Goal: Task Accomplishment & Management: Manage account settings

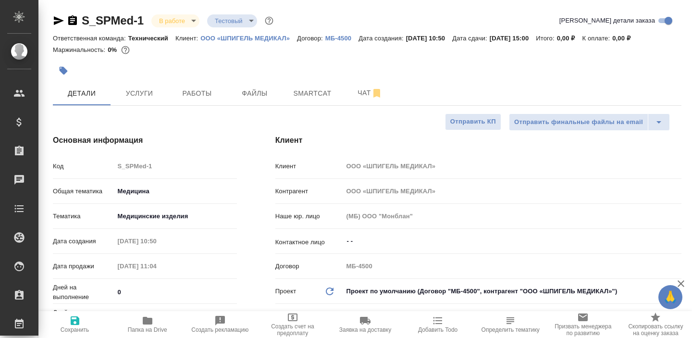
select select "RU"
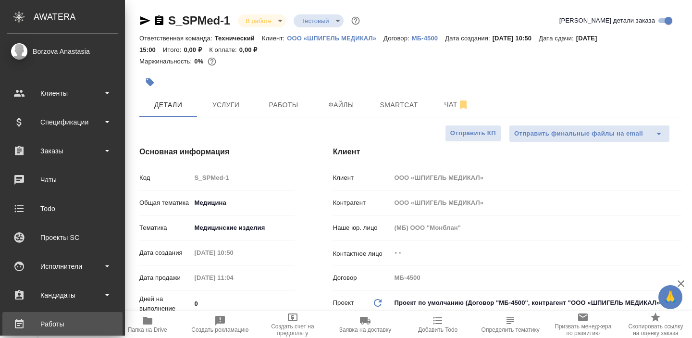
click at [40, 316] on link "Работы" at bounding box center [62, 324] width 120 height 24
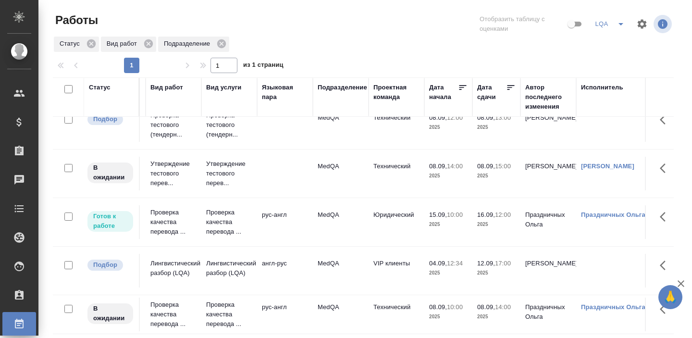
scroll to position [0, 106]
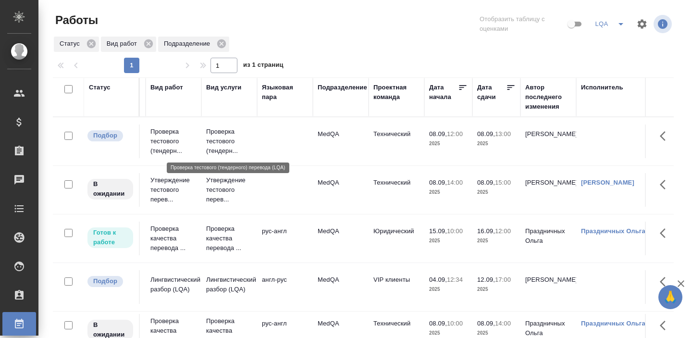
click at [219, 148] on p "Проверка тестового (тендерн..." at bounding box center [229, 141] width 46 height 29
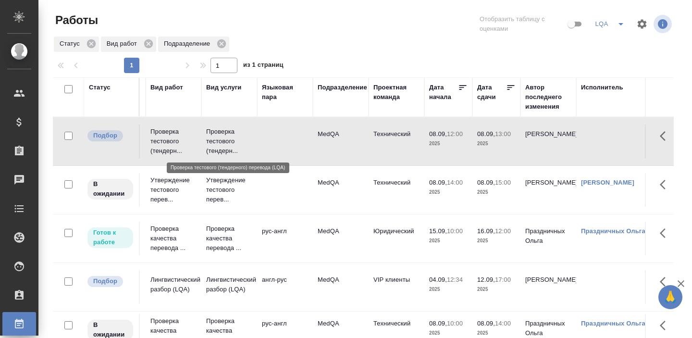
click at [219, 148] on p "Проверка тестового (тендерн..." at bounding box center [229, 141] width 46 height 29
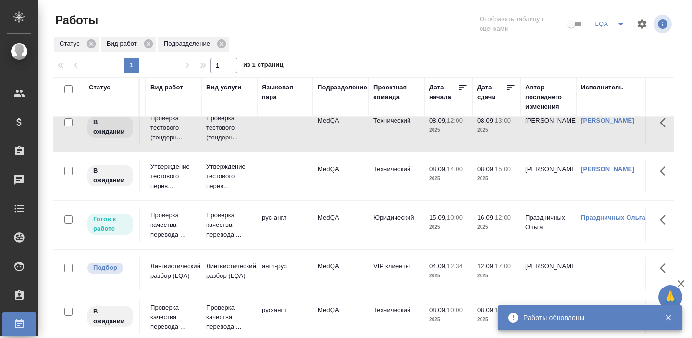
scroll to position [16, 106]
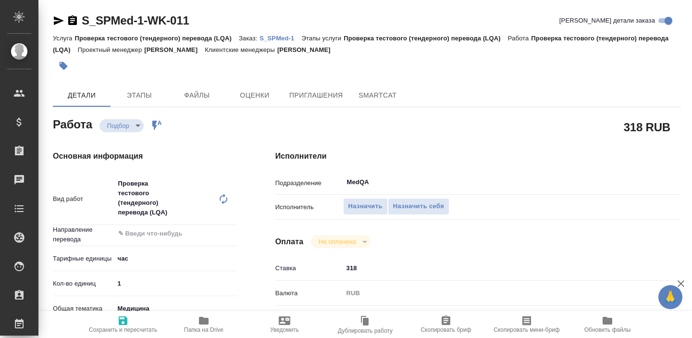
type textarea "x"
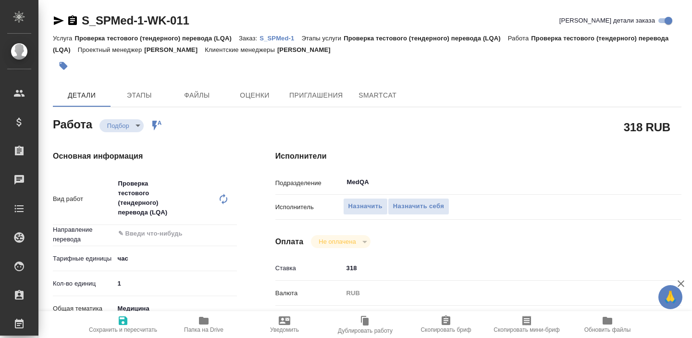
type textarea "x"
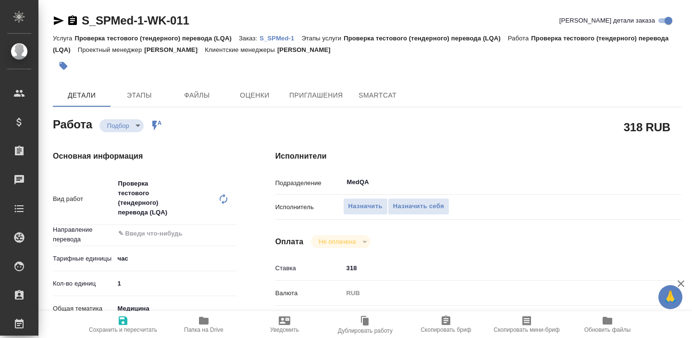
type textarea "x"
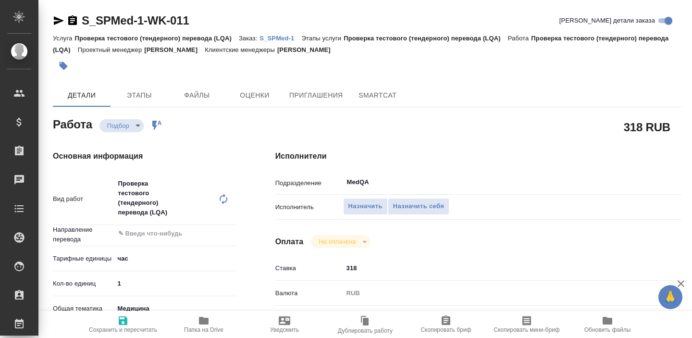
type textarea "x"
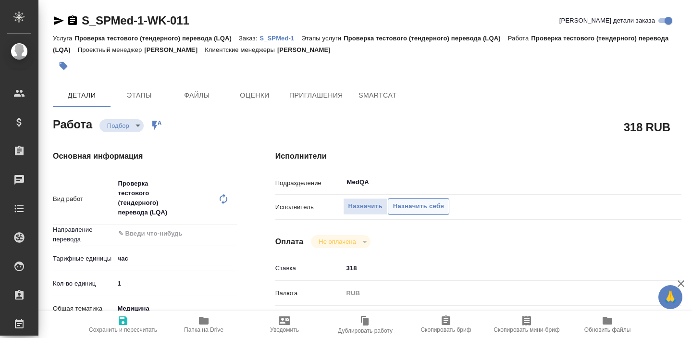
click at [412, 205] on span "Назначить себя" at bounding box center [418, 206] width 51 height 11
type textarea "x"
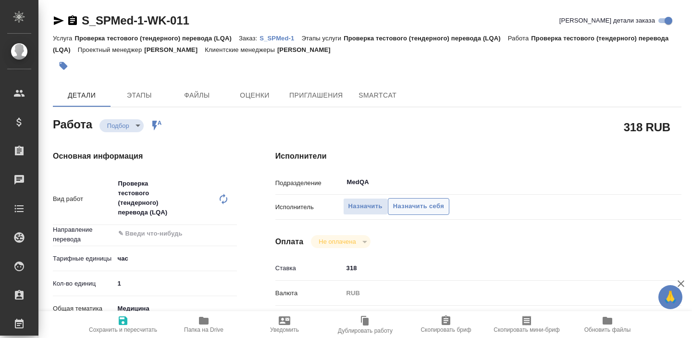
type textarea "x"
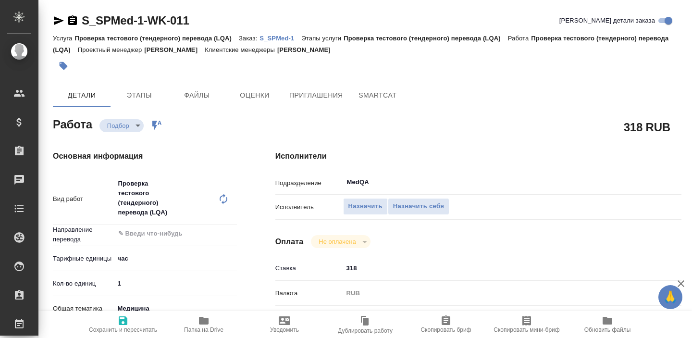
type textarea "x"
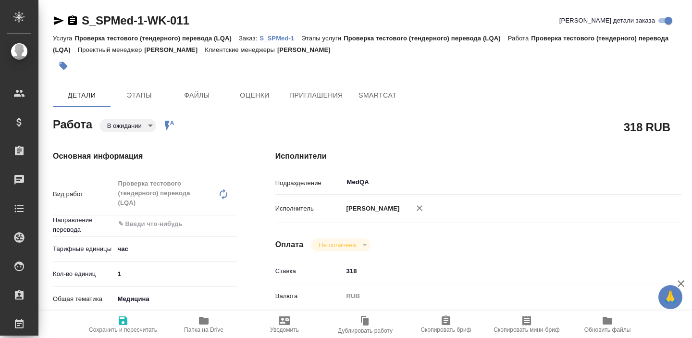
type textarea "x"
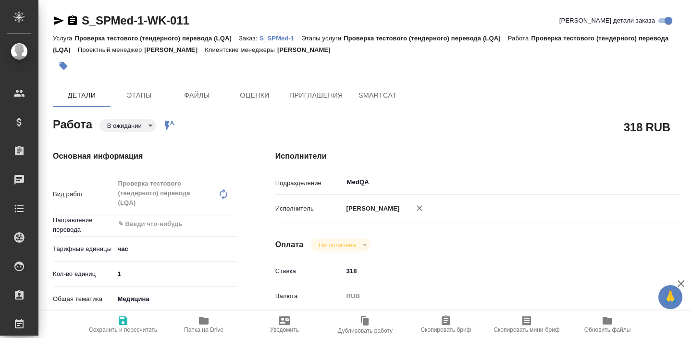
type textarea "x"
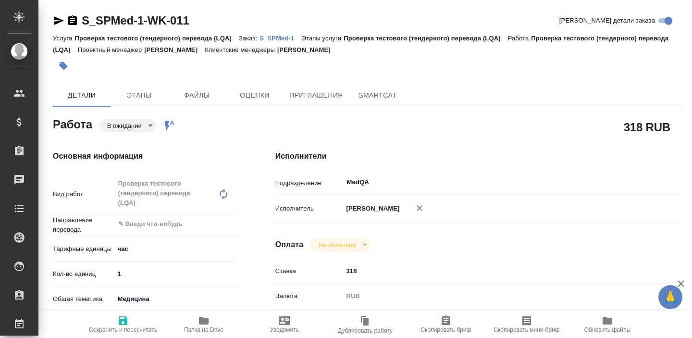
type textarea "x"
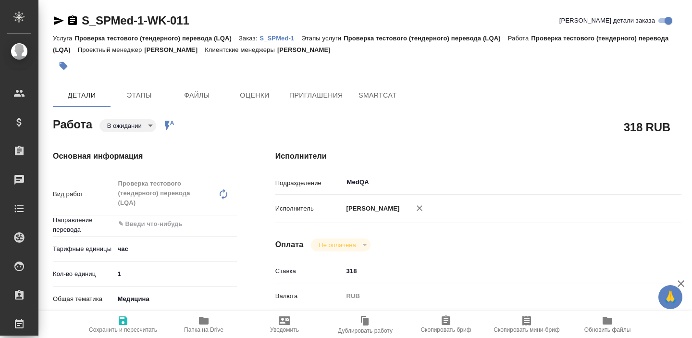
type textarea "x"
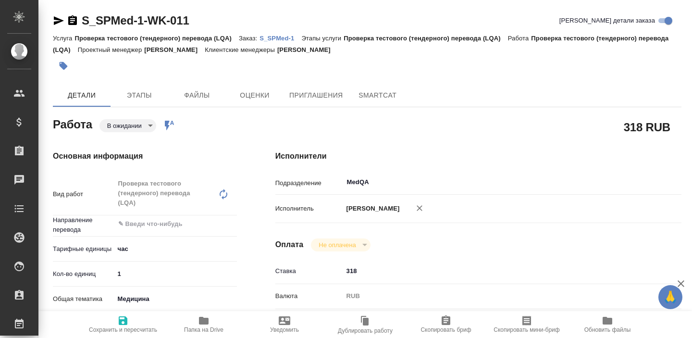
type textarea "x"
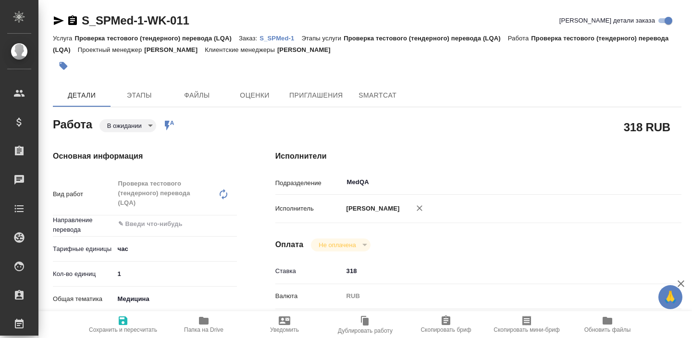
type textarea "x"
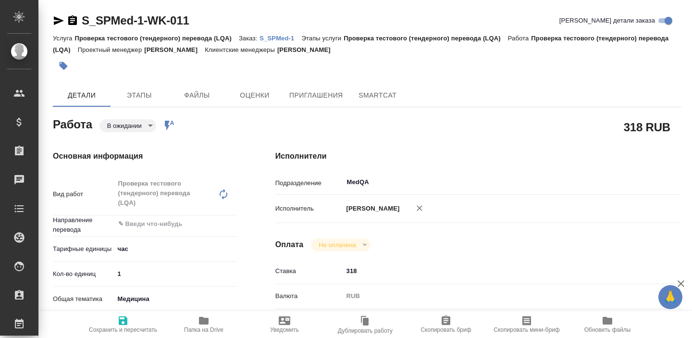
type textarea "x"
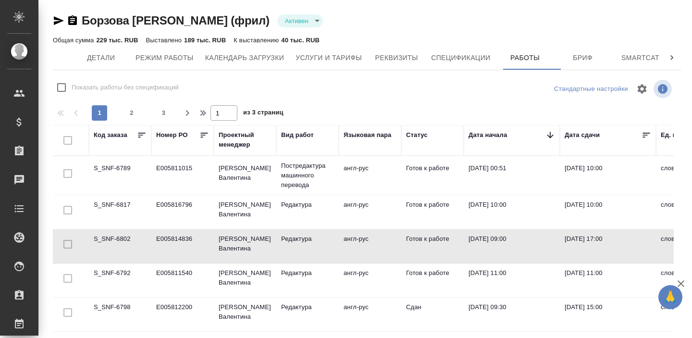
scroll to position [2, 110]
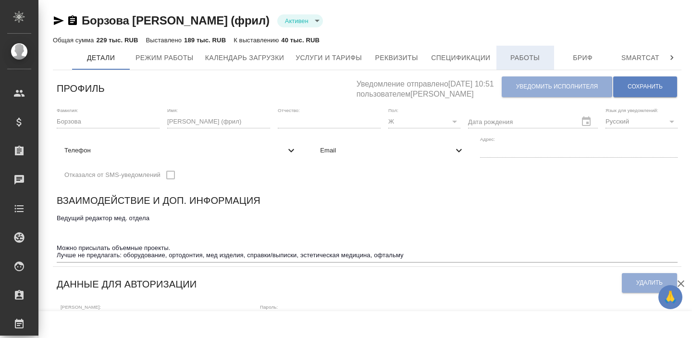
click at [529, 59] on span "Работы" at bounding box center [525, 58] width 46 height 12
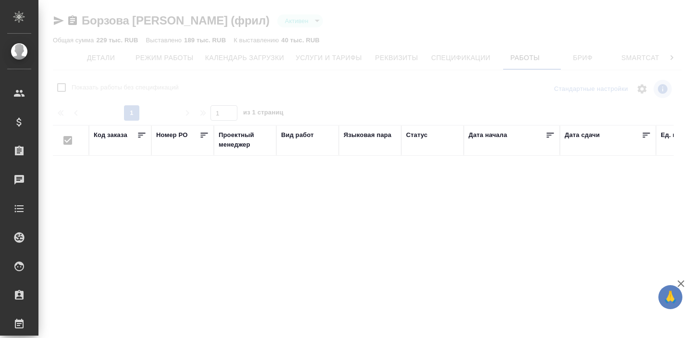
checkbox input "false"
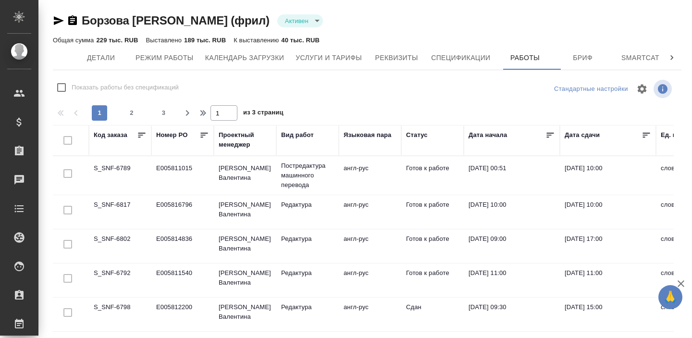
click at [109, 172] on td "S_SNF-6789" at bounding box center [120, 176] width 62 height 34
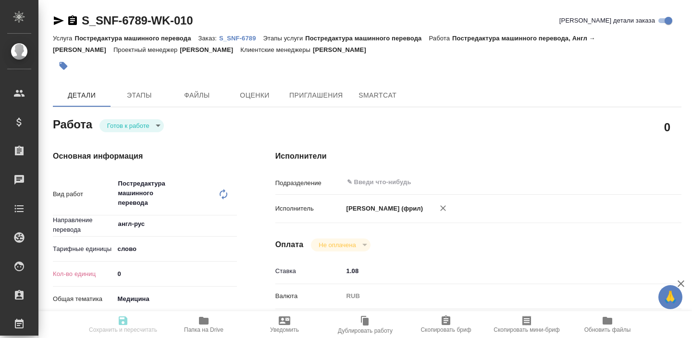
type textarea "x"
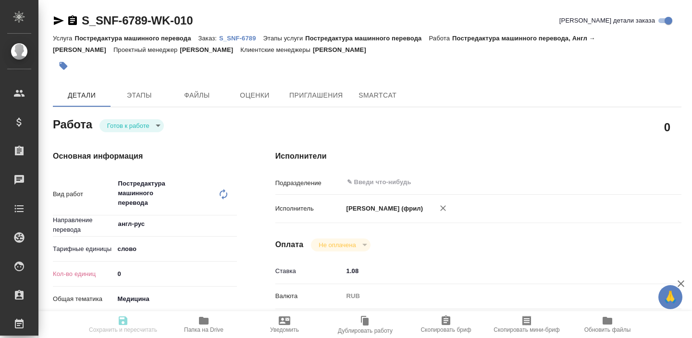
type textarea "x"
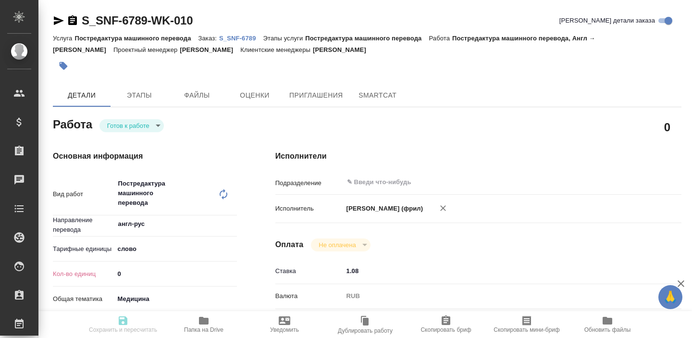
type textarea "x"
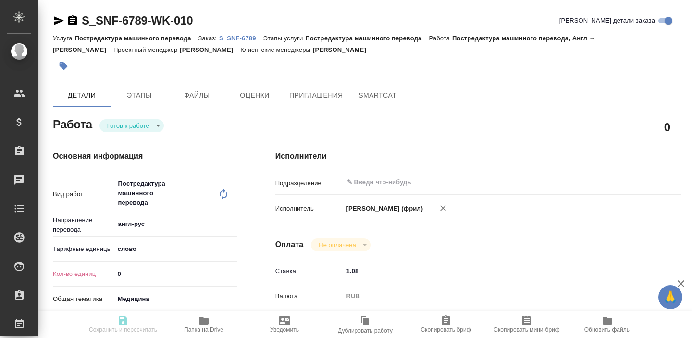
click at [227, 34] on link "S_SNF-6789" at bounding box center [241, 38] width 44 height 8
type textarea "x"
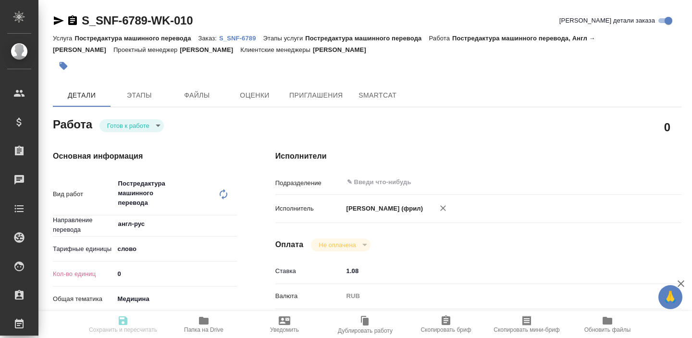
type textarea "x"
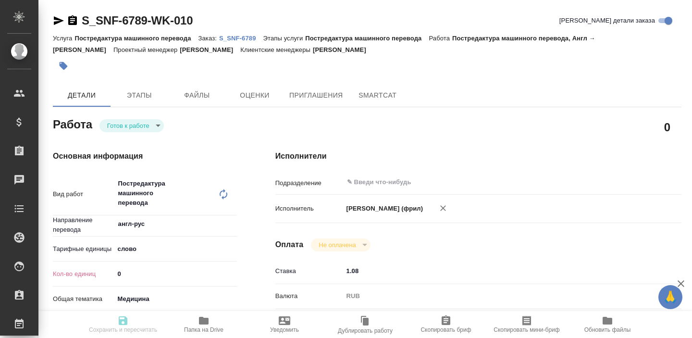
type textarea "x"
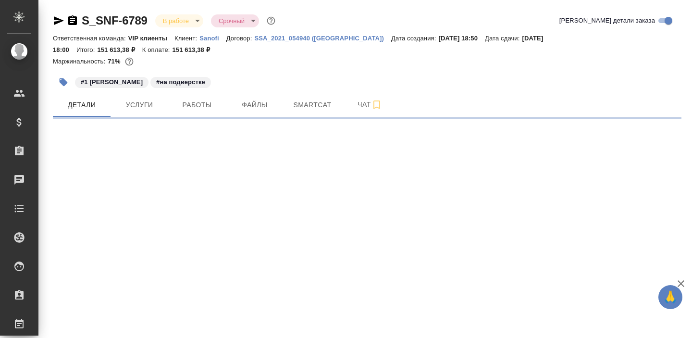
select select "RU"
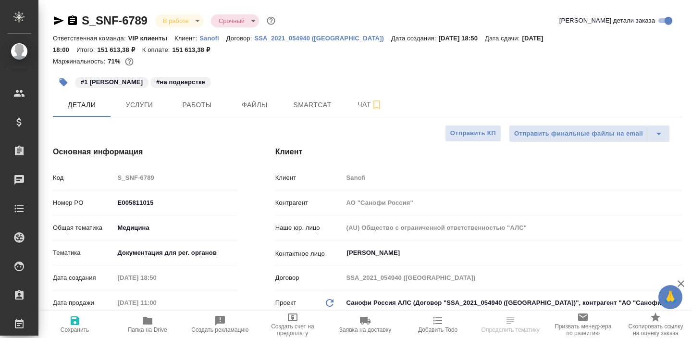
type textarea "x"
click at [58, 20] on icon "button" at bounding box center [59, 20] width 10 height 9
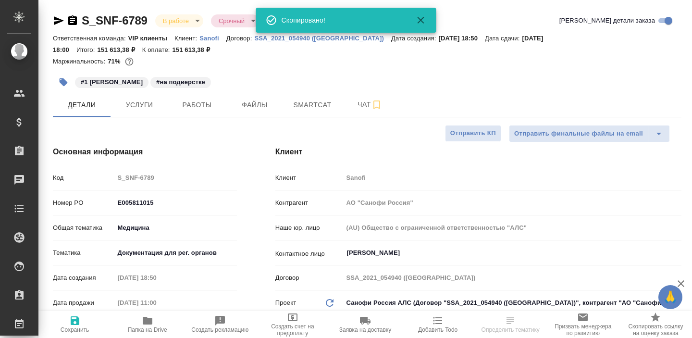
type textarea "x"
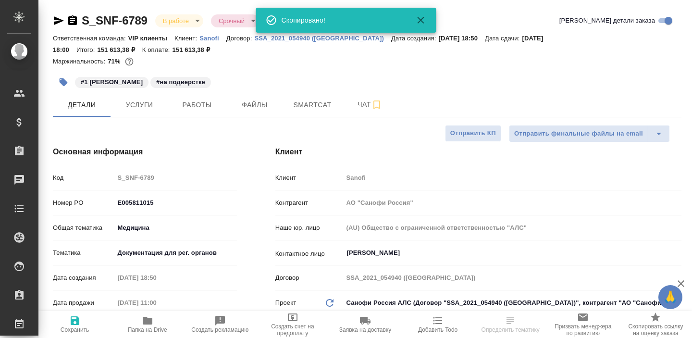
type textarea "x"
select select "RU"
type textarea "x"
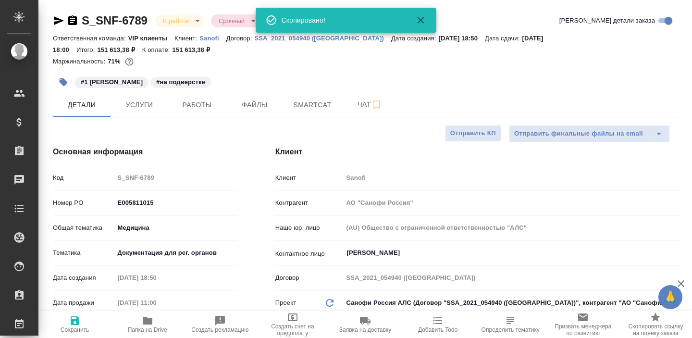
type textarea "x"
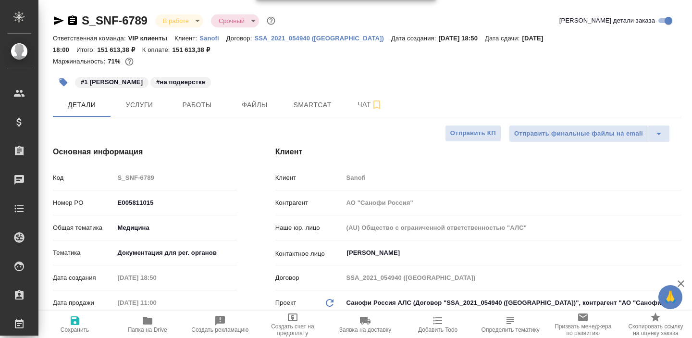
click at [70, 22] on icon "button" at bounding box center [72, 20] width 9 height 10
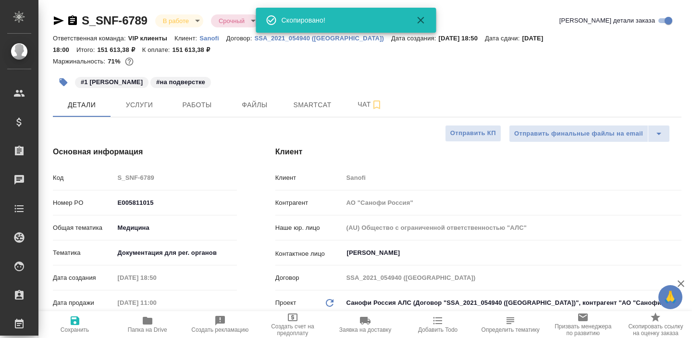
type textarea "x"
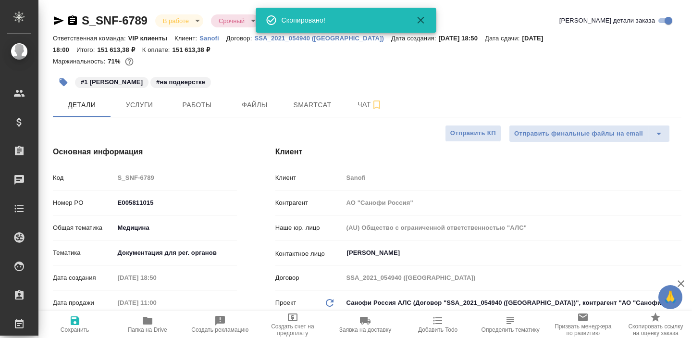
type textarea "x"
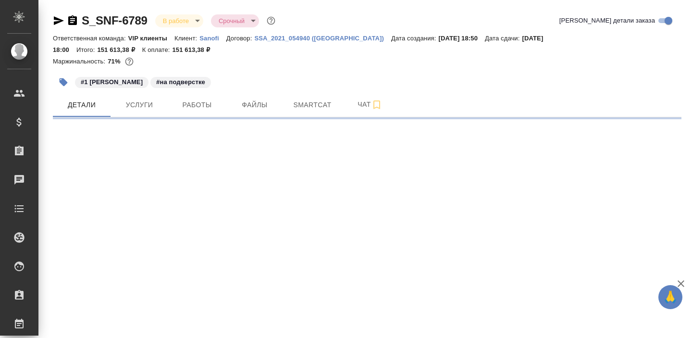
select select "RU"
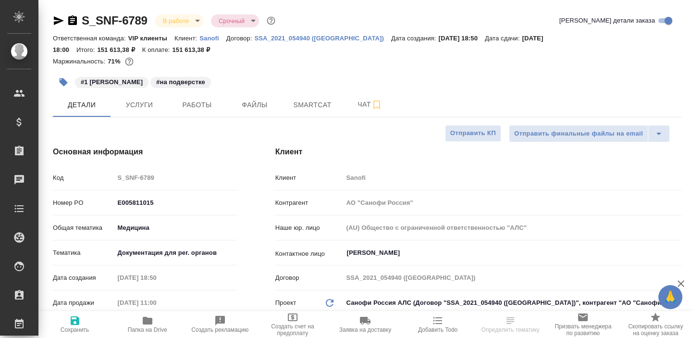
type textarea "x"
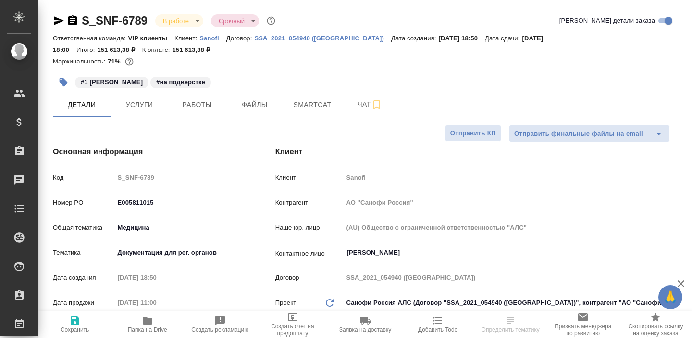
type textarea "x"
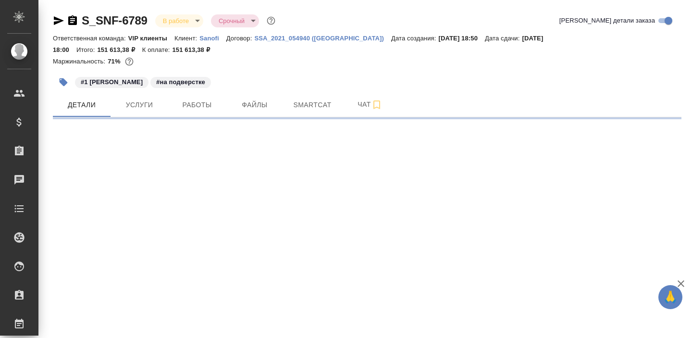
select select "RU"
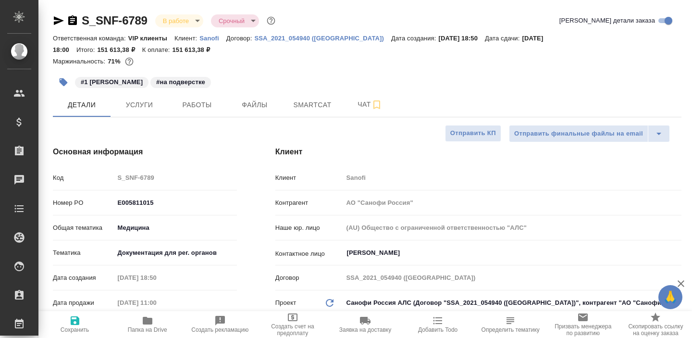
type textarea "x"
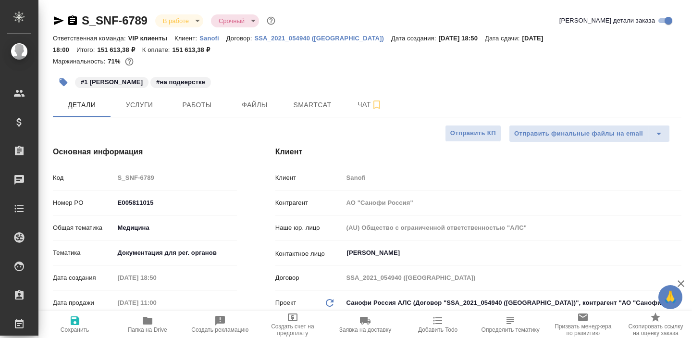
type textarea "x"
